Goal: Task Accomplishment & Management: Manage account settings

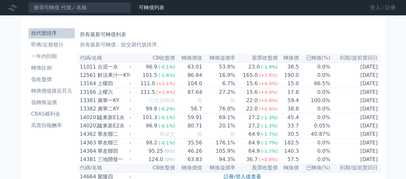
click at [376, 7] on link "登入／註冊" at bounding box center [383, 8] width 36 height 10
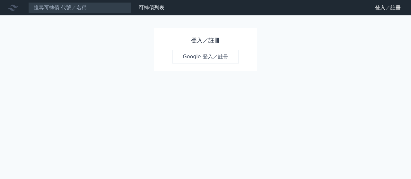
click at [202, 56] on link "Google 登入／註冊" at bounding box center [205, 56] width 67 height 13
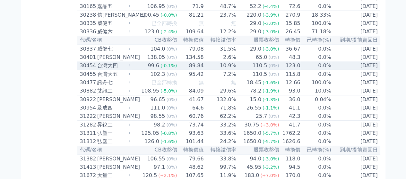
scroll to position [1048, 0]
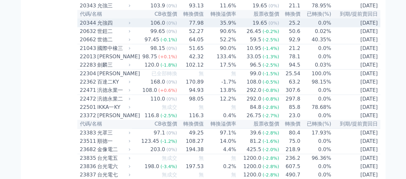
scroll to position [299, 0]
